Goal: Information Seeking & Learning: Learn about a topic

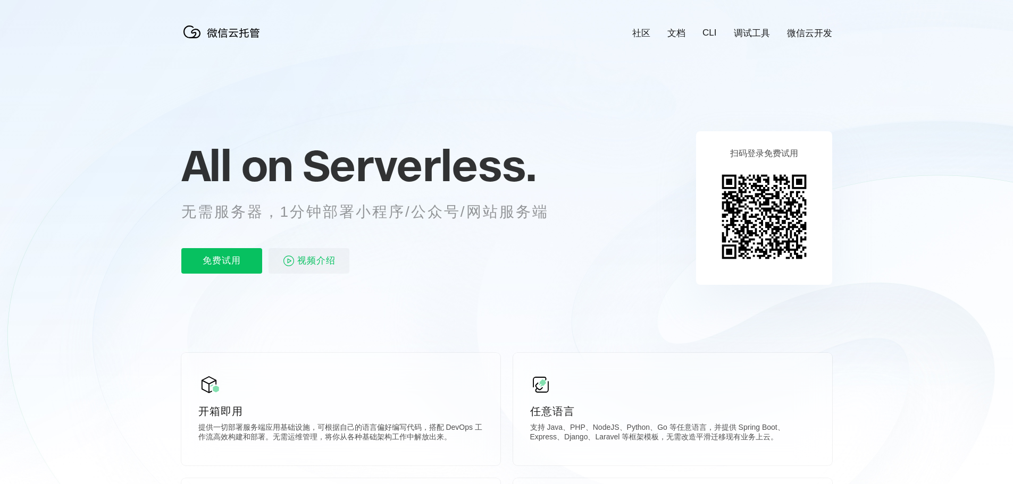
scroll to position [0, 1890]
drag, startPoint x: 221, startPoint y: 217, endPoint x: 469, endPoint y: 211, distance: 248.9
click at [441, 212] on p "无需服务器，1分钟部署小程序/公众号/网站服务端" at bounding box center [374, 211] width 387 height 21
click at [493, 239] on div "All on Serverless. 无需服务器，1分钟部署小程序/公众号/网站服务端 免费试用 视频介绍" at bounding box center [377, 208] width 393 height 154
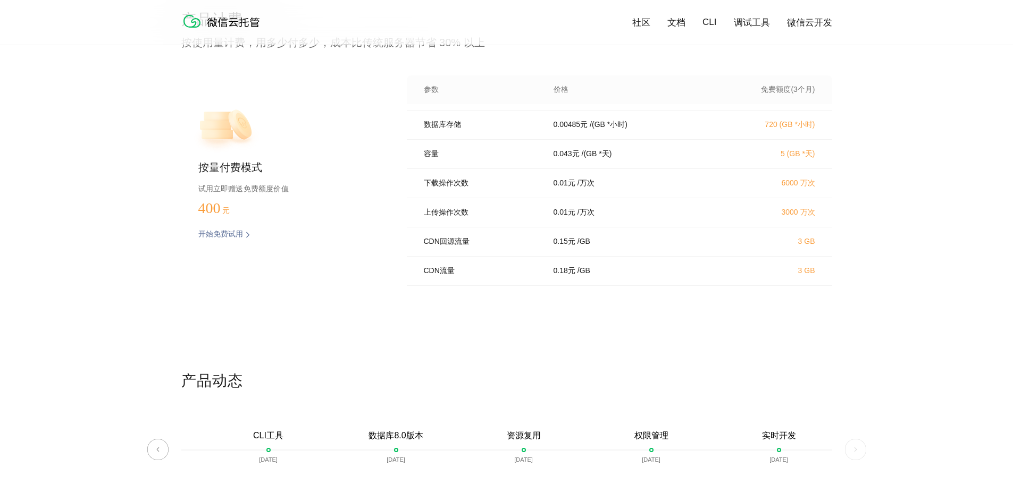
scroll to position [2126, 0]
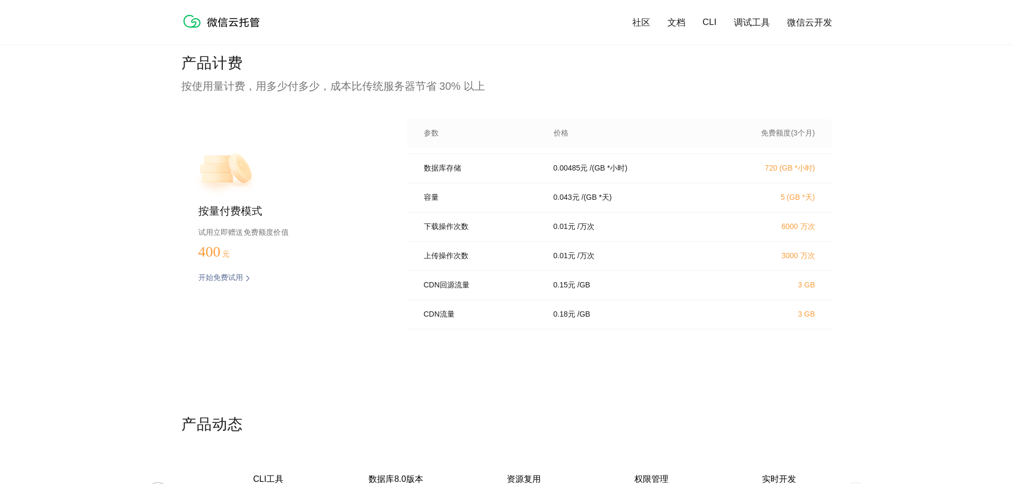
drag, startPoint x: 850, startPoint y: 182, endPoint x: 832, endPoint y: 179, distance: 17.9
click at [850, 182] on div "产品计费 按使用量计费，用多少付多少，成本比传统服务器节省 30% 以上 按量付费模式 试用立即赠送免费额度价值 400 元 开始免费试用 预估费用 参数 价…" at bounding box center [506, 233] width 1013 height 361
drag, startPoint x: 325, startPoint y: 188, endPoint x: 276, endPoint y: 199, distance: 50.3
click at [324, 188] on div "按量付费模式 试用立即赠送免费额度价值 400 元 开始免费试用 预估费用" at bounding box center [276, 224] width 191 height 211
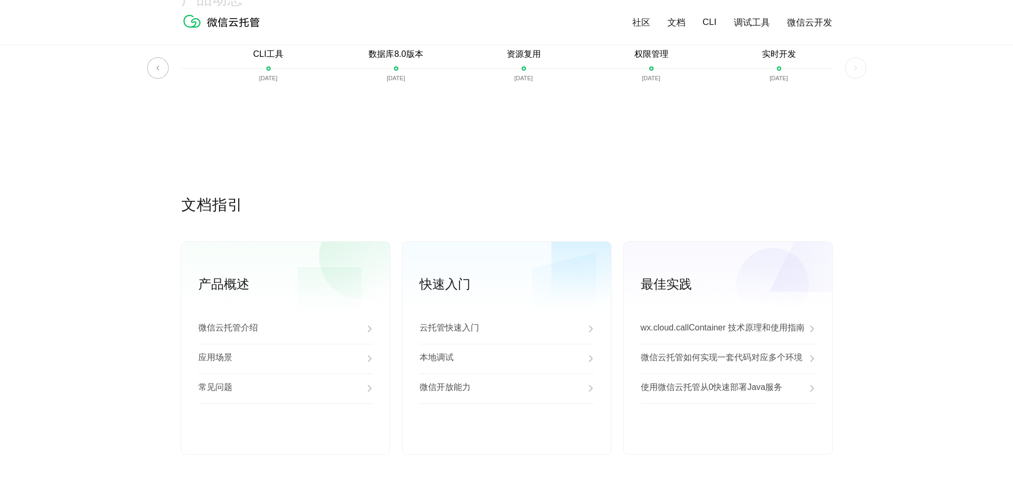
scroll to position [2639, 0]
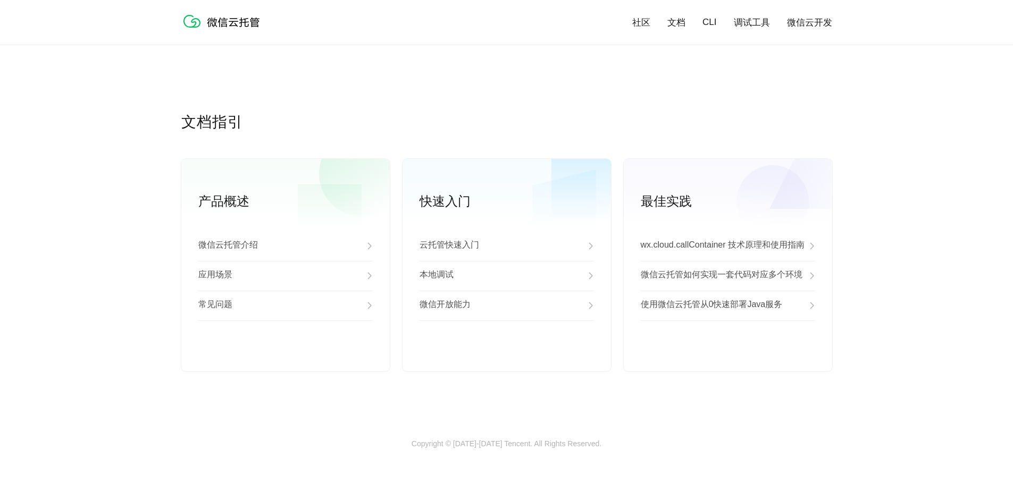
click at [679, 25] on link "文档" at bounding box center [676, 22] width 18 height 12
click at [259, 245] on div "微信云托管介绍" at bounding box center [285, 246] width 174 height 30
drag, startPoint x: 465, startPoint y: 107, endPoint x: 477, endPoint y: 114, distance: 14.0
click at [465, 108] on div "产品动态 微信云托管开启内测 2021-06-22 微信云托管公测 2021-07-22 客服技术支持上线 2021-07-29 自定义域名上线 2021-0…" at bounding box center [506, 9] width 651 height 206
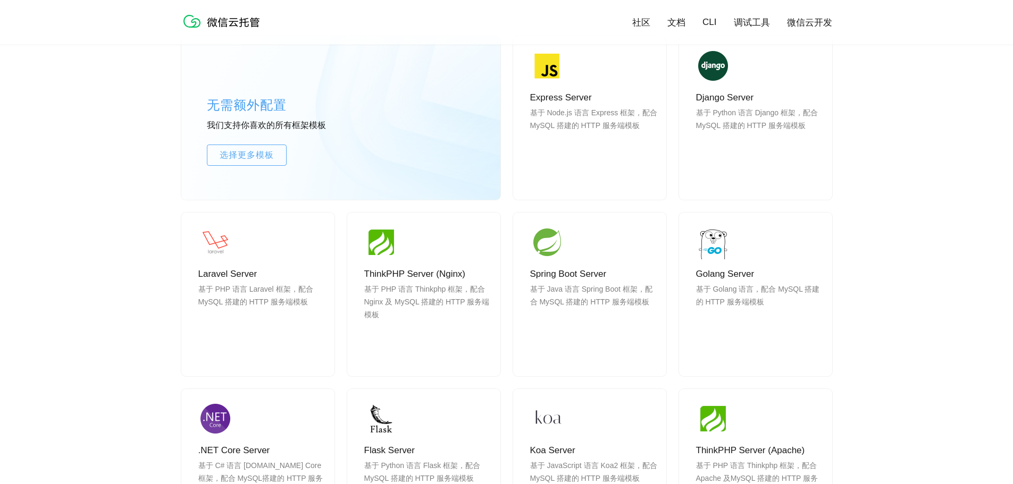
scroll to position [1223, 0]
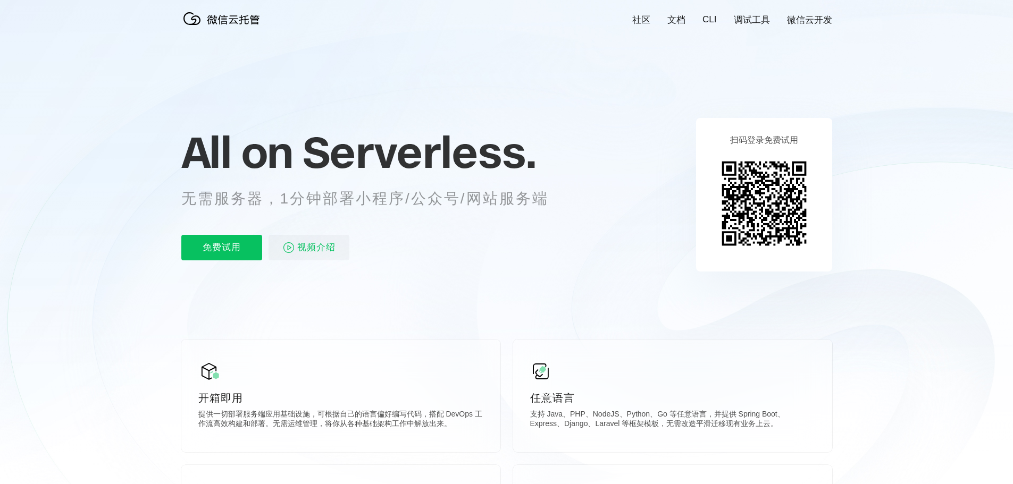
scroll to position [0, 0]
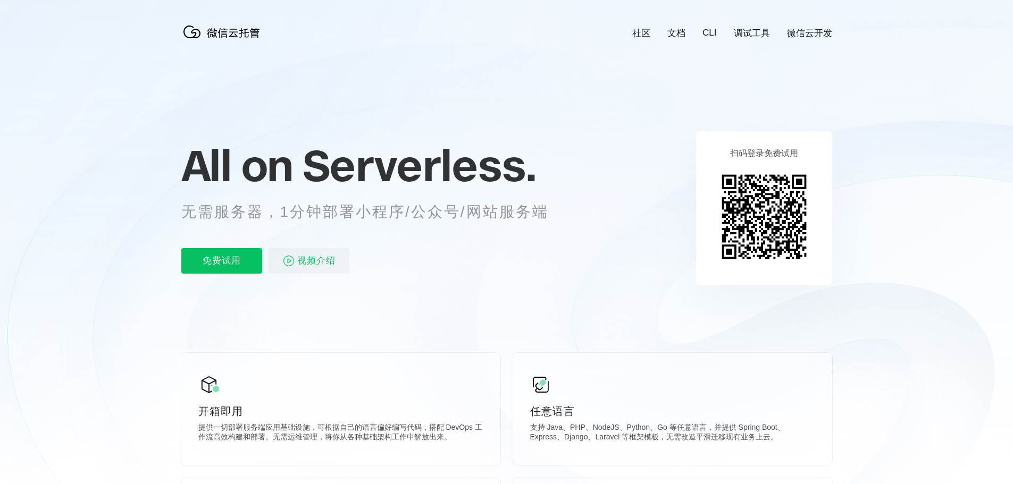
click at [742, 96] on icon at bounding box center [506, 287] width 1021 height 574
click at [586, 130] on icon at bounding box center [506, 287] width 1021 height 574
click at [684, 36] on link "文档" at bounding box center [676, 33] width 18 height 12
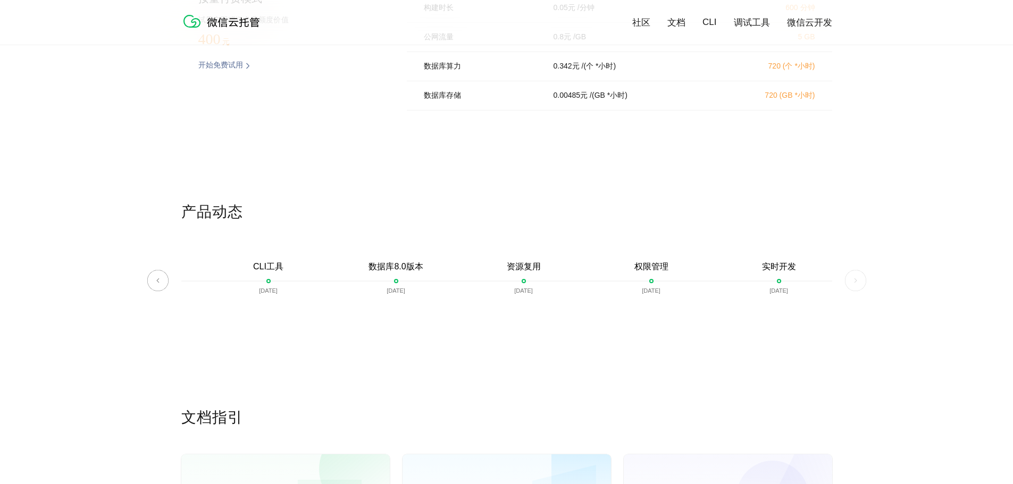
scroll to position [2639, 0]
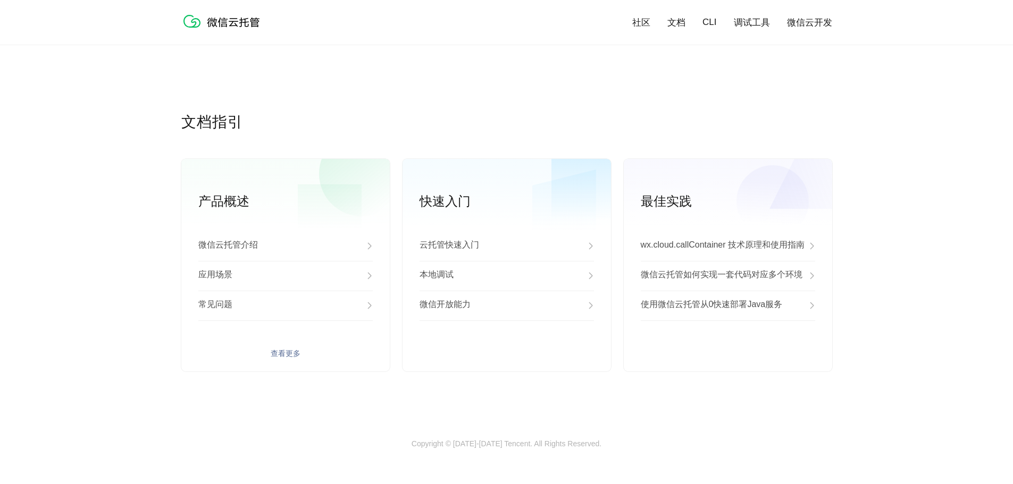
click at [229, 310] on p "常见问题" at bounding box center [215, 305] width 34 height 13
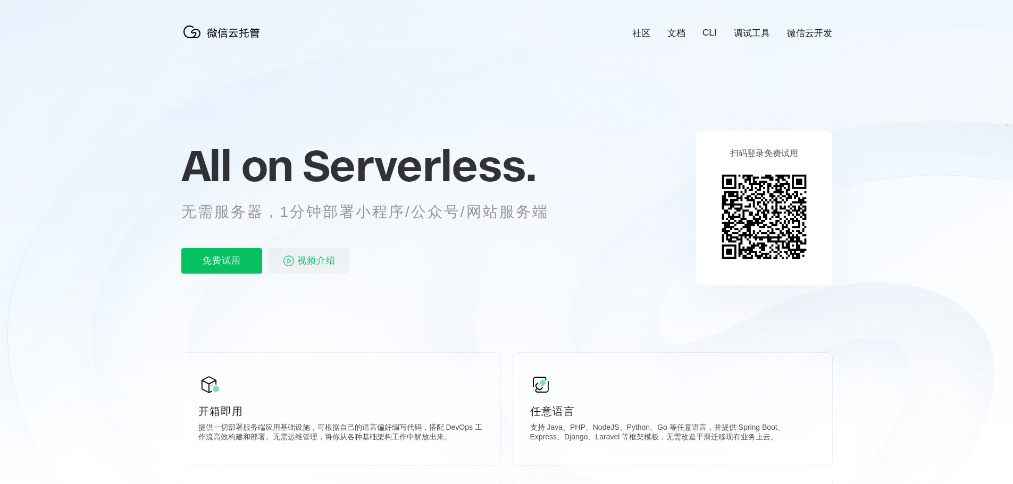
scroll to position [0, 1890]
click at [711, 33] on link "CLI" at bounding box center [709, 33] width 14 height 11
click at [611, 124] on icon at bounding box center [506, 287] width 1021 height 574
click at [588, 102] on icon at bounding box center [506, 287] width 1021 height 574
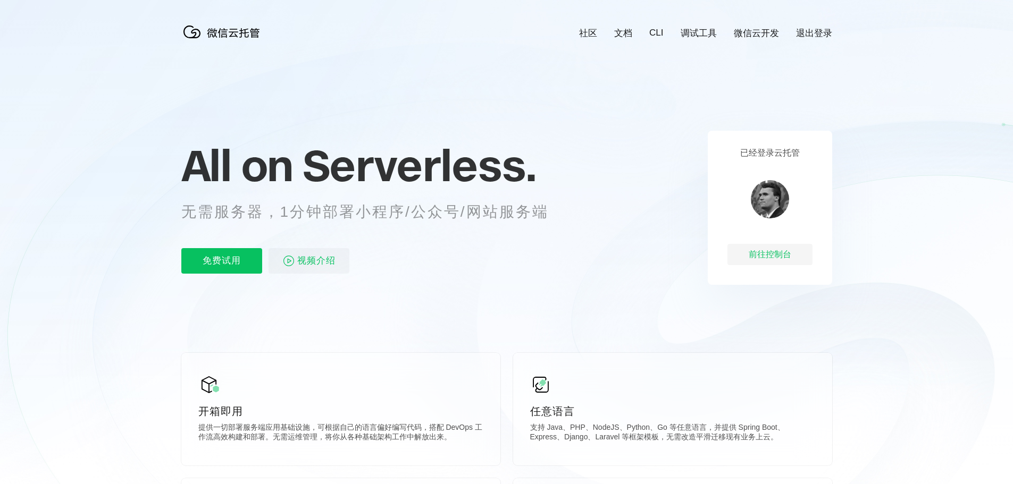
scroll to position [0, 1890]
click at [763, 247] on div "前往控制台" at bounding box center [769, 254] width 85 height 21
click at [777, 32] on link "微信云开发" at bounding box center [756, 33] width 45 height 12
click at [779, 254] on div "前往控制台" at bounding box center [769, 254] width 85 height 21
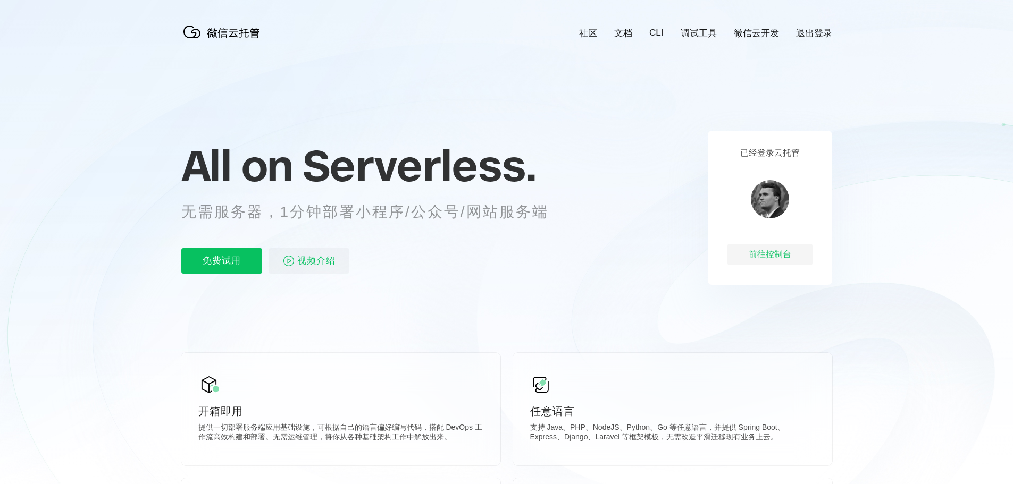
scroll to position [0, 1890]
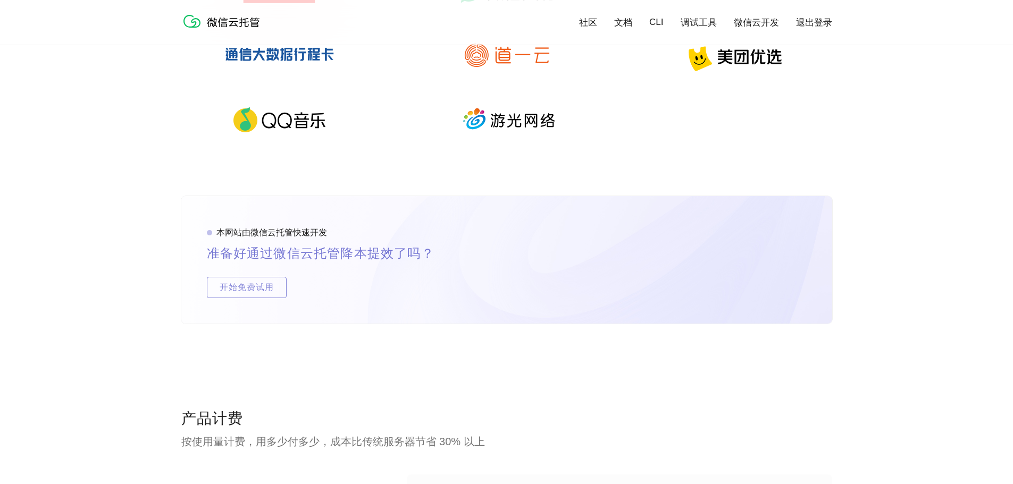
scroll to position [1861, 0]
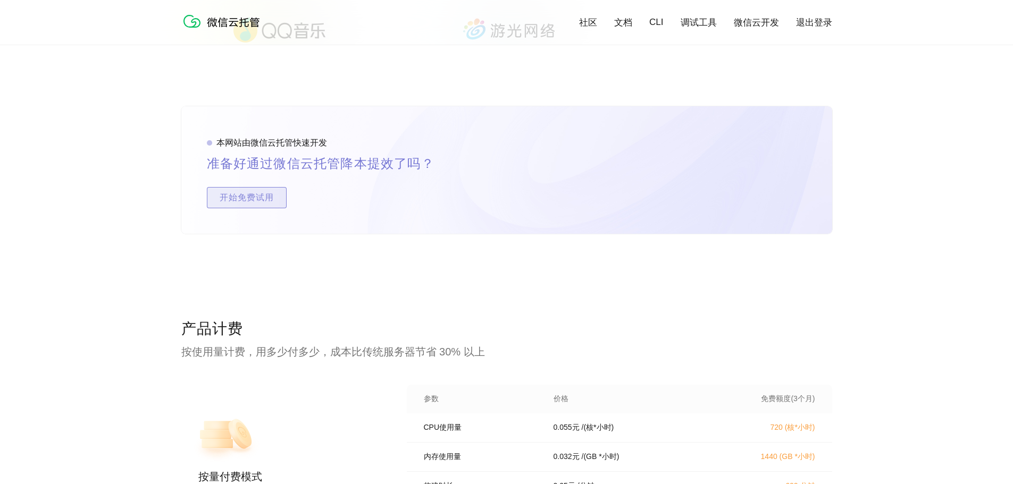
click at [265, 201] on span "开始免费试用" at bounding box center [246, 197] width 79 height 21
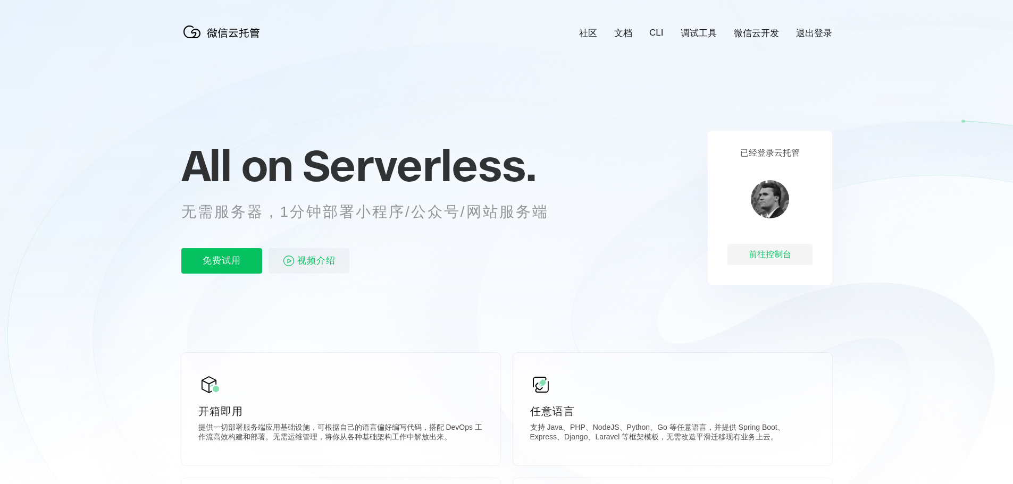
scroll to position [0, 1890]
click at [225, 260] on p "免费试用" at bounding box center [221, 261] width 81 height 26
